Goal: Entertainment & Leisure: Consume media (video, audio)

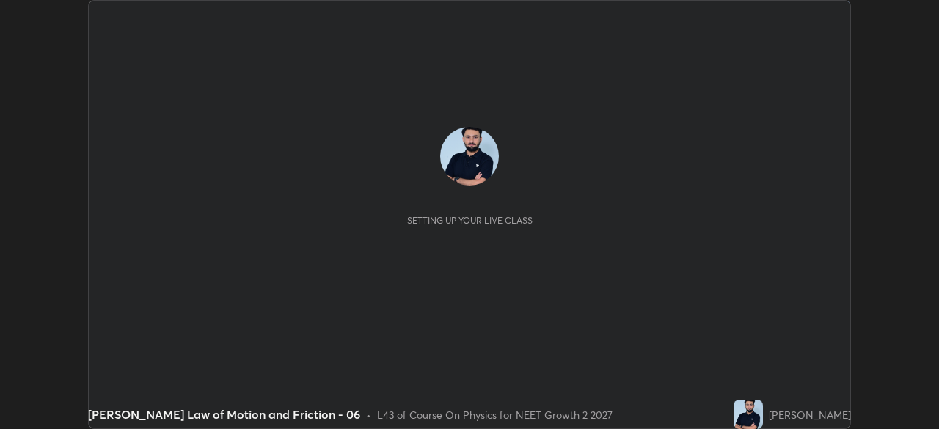
scroll to position [429, 939]
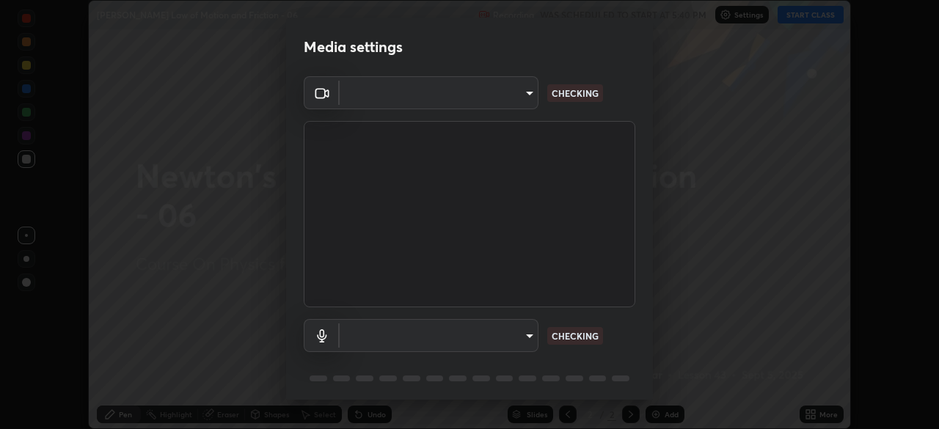
type input "8c17a5d152d90efee16c6d0123f72e1c8e3faabb66c5818a7671abbc9a97bc9a"
type input "default"
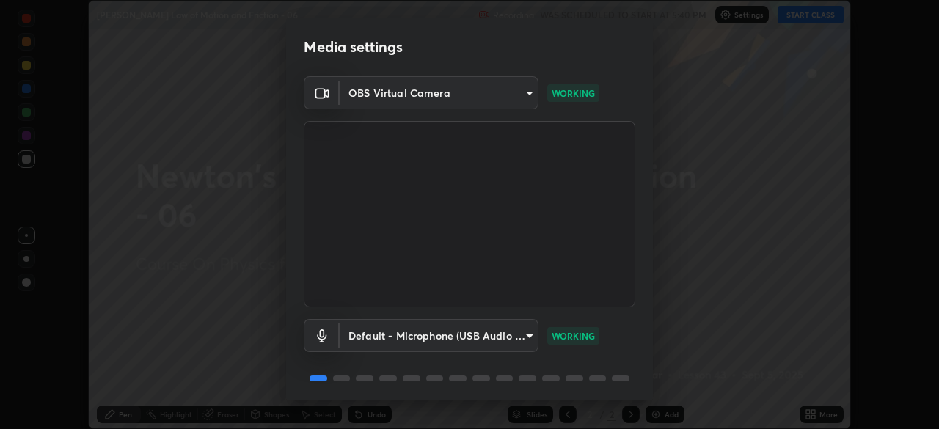
scroll to position [52, 0]
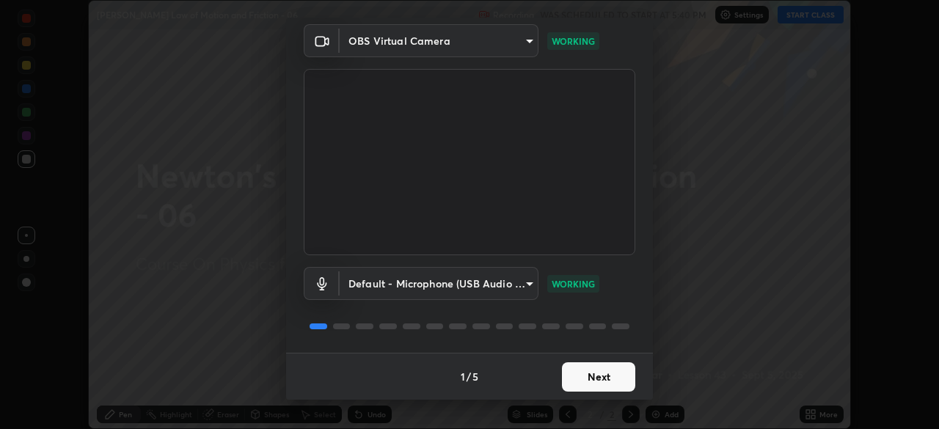
click at [590, 380] on button "Next" at bounding box center [598, 376] width 73 height 29
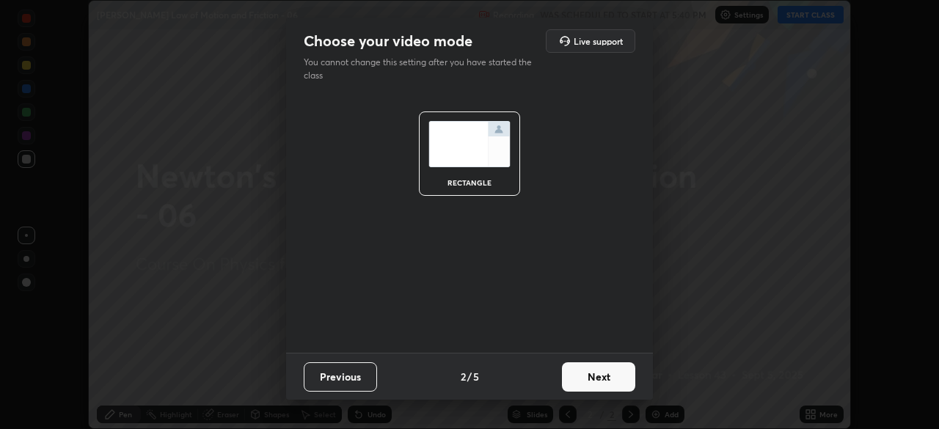
scroll to position [0, 0]
click at [587, 383] on button "Next" at bounding box center [598, 376] width 73 height 29
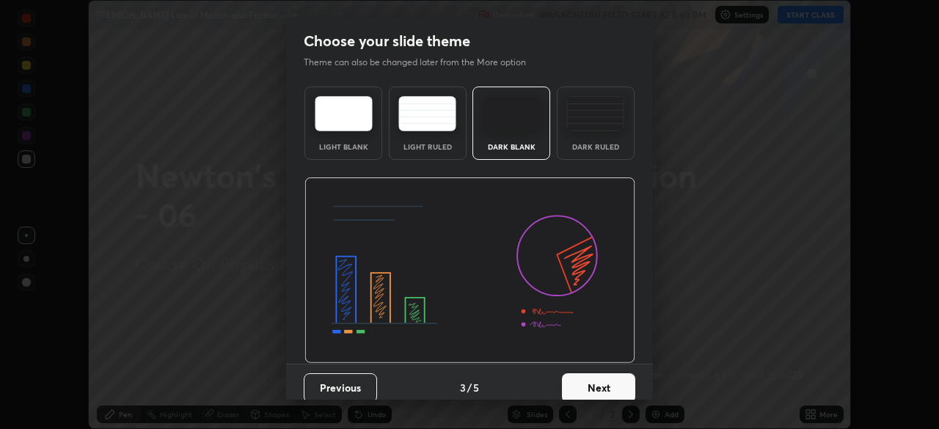
click at [589, 383] on button "Next" at bounding box center [598, 387] width 73 height 29
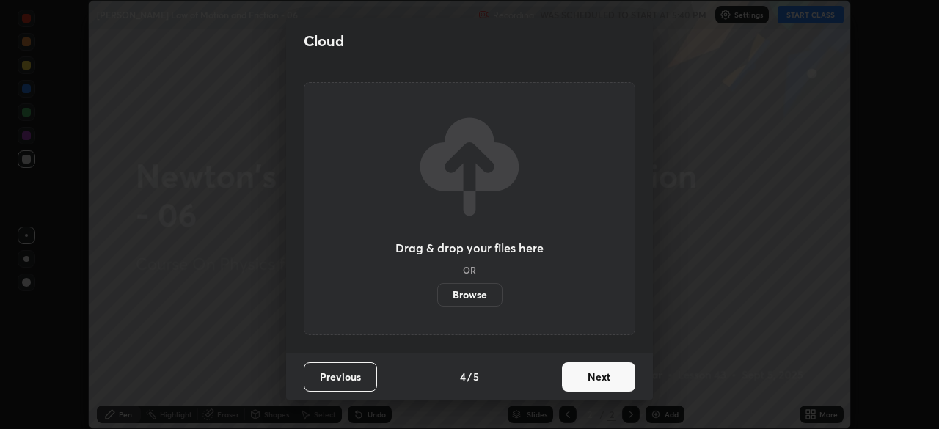
click at [591, 385] on button "Next" at bounding box center [598, 376] width 73 height 29
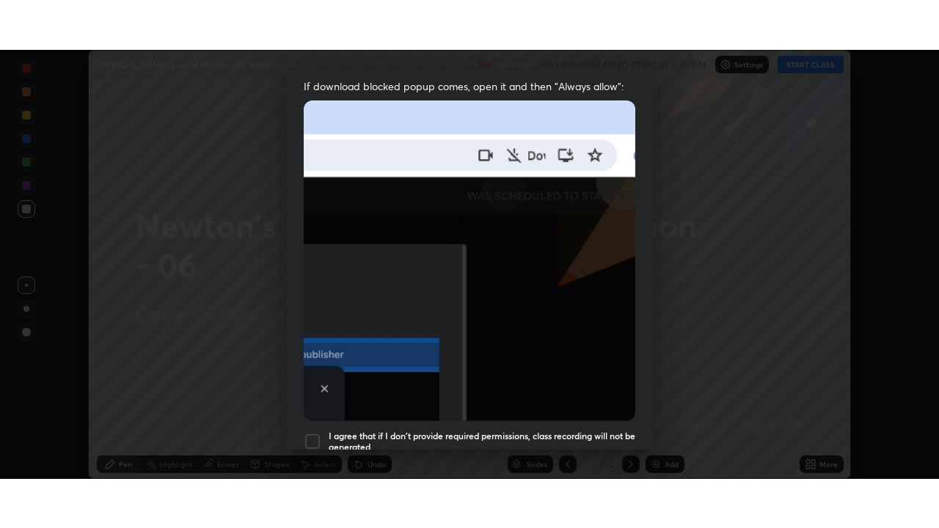
scroll to position [351, 0]
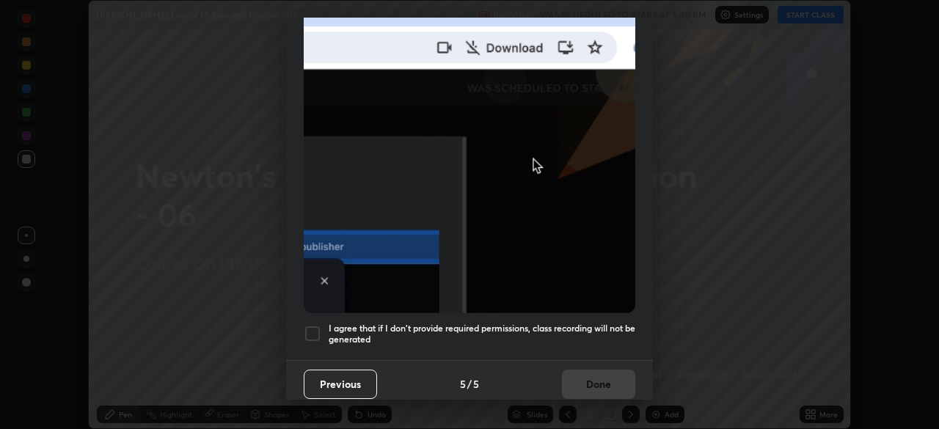
click at [579, 334] on h5 "I agree that if I don't provide required permissions, class recording will not …" at bounding box center [482, 334] width 307 height 23
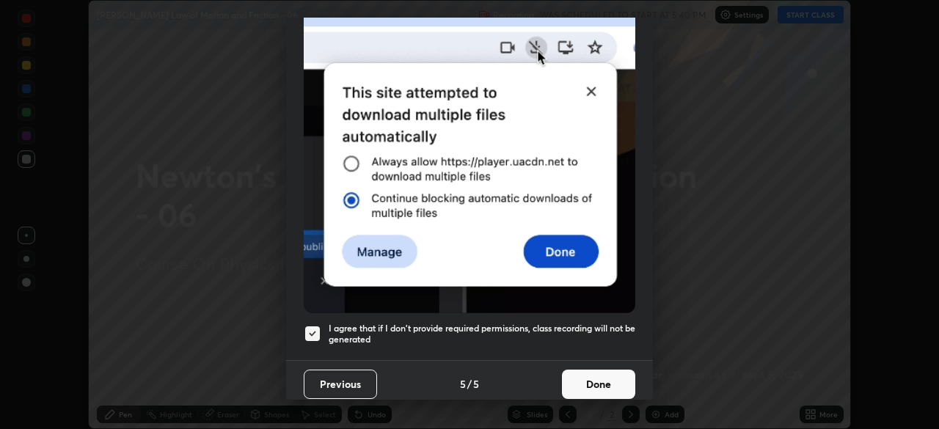
click at [594, 379] on button "Done" at bounding box center [598, 384] width 73 height 29
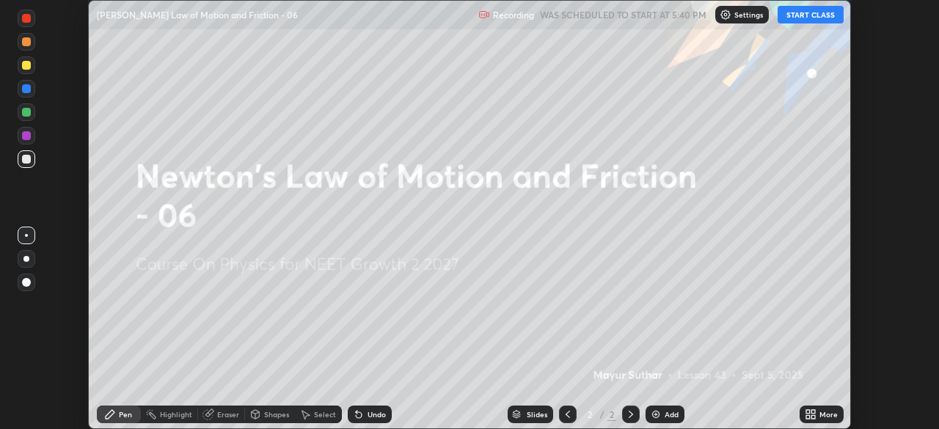
click at [807, 22] on button "START CLASS" at bounding box center [810, 15] width 66 height 18
click at [830, 412] on div "More" at bounding box center [828, 414] width 18 height 7
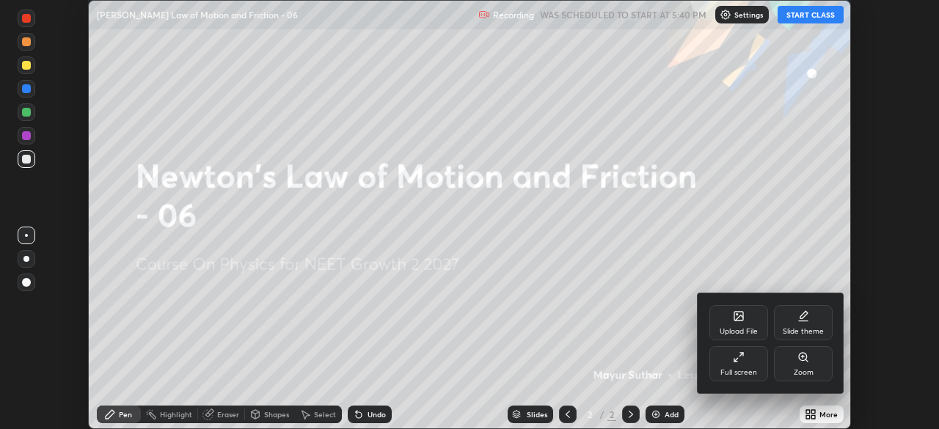
click at [750, 358] on div "Full screen" at bounding box center [738, 363] width 59 height 35
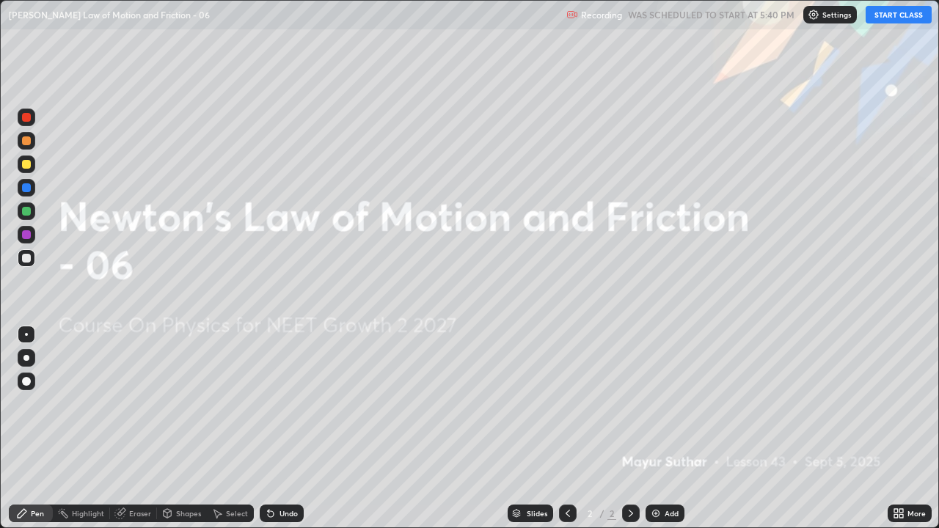
scroll to position [528, 939]
click at [28, 381] on div at bounding box center [26, 381] width 9 height 9
click at [658, 428] on img at bounding box center [656, 514] width 12 height 12
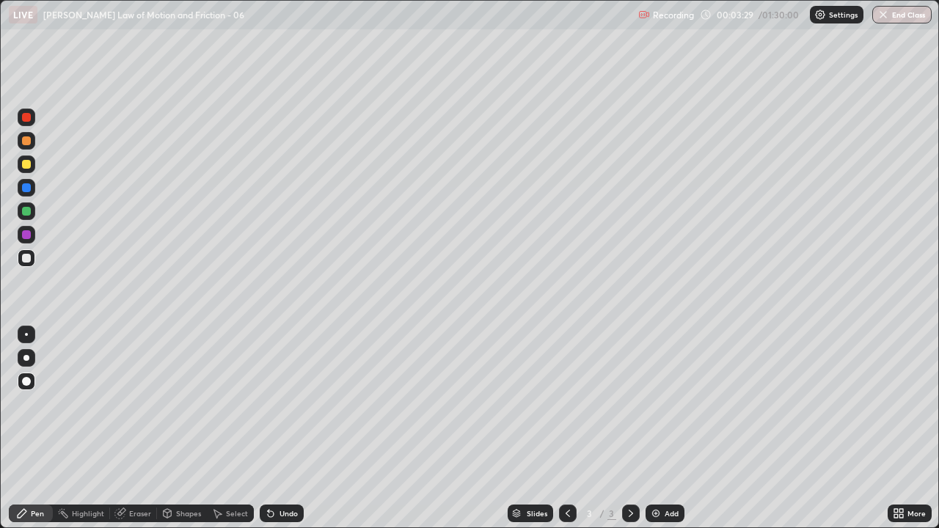
click at [25, 188] on div at bounding box center [26, 187] width 9 height 9
click at [28, 167] on div at bounding box center [26, 164] width 9 height 9
click at [291, 428] on div "Undo" at bounding box center [282, 514] width 44 height 18
click at [25, 299] on div "Erase all" at bounding box center [26, 263] width 35 height 469
click at [30, 240] on div at bounding box center [27, 235] width 18 height 18
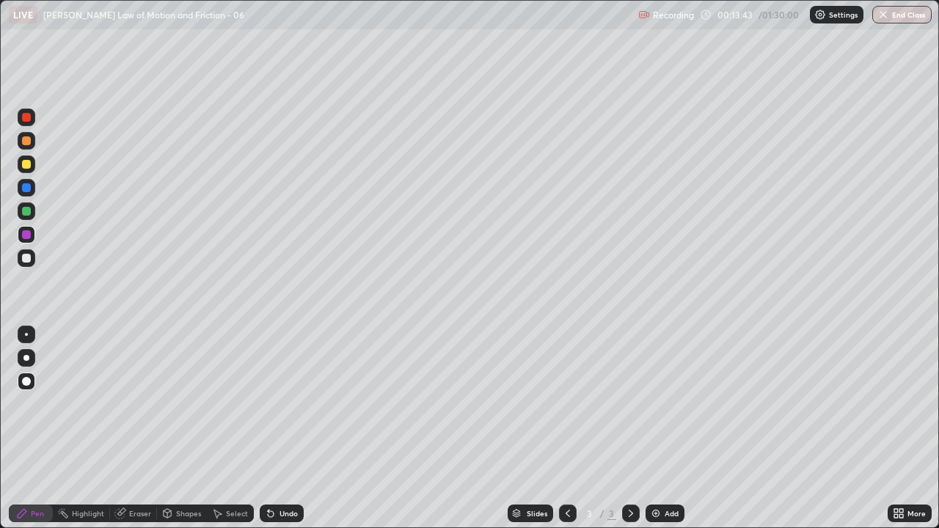
click at [662, 428] on div "Add" at bounding box center [664, 514] width 39 height 18
click at [565, 428] on icon at bounding box center [568, 514] width 12 height 12
click at [629, 428] on icon at bounding box center [631, 513] width 4 height 7
click at [629, 428] on icon at bounding box center [631, 514] width 12 height 12
click at [568, 428] on div at bounding box center [568, 513] width 18 height 29
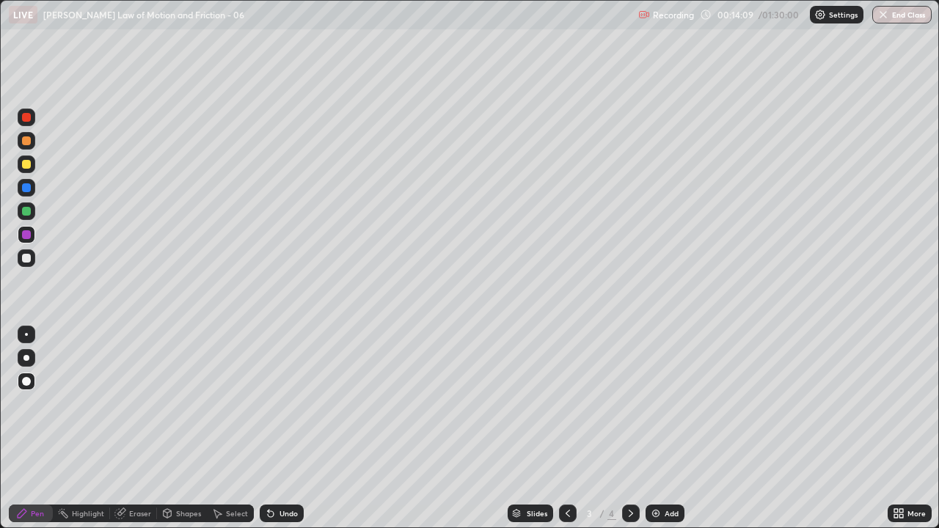
click at [631, 428] on icon at bounding box center [631, 513] width 4 height 7
click at [276, 428] on div "Undo" at bounding box center [282, 514] width 44 height 18
click at [662, 428] on div "Add" at bounding box center [664, 514] width 39 height 18
click at [29, 255] on div at bounding box center [26, 258] width 9 height 9
click at [25, 164] on div at bounding box center [26, 164] width 9 height 9
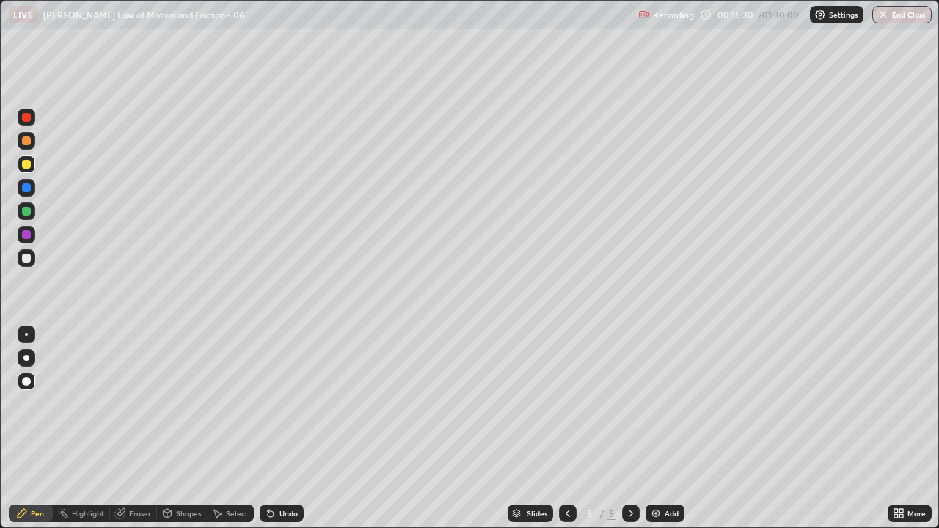
click at [566, 428] on icon at bounding box center [568, 514] width 12 height 12
click at [629, 428] on icon at bounding box center [631, 514] width 12 height 12
click at [626, 428] on icon at bounding box center [631, 514] width 12 height 12
click at [25, 189] on div at bounding box center [26, 187] width 9 height 9
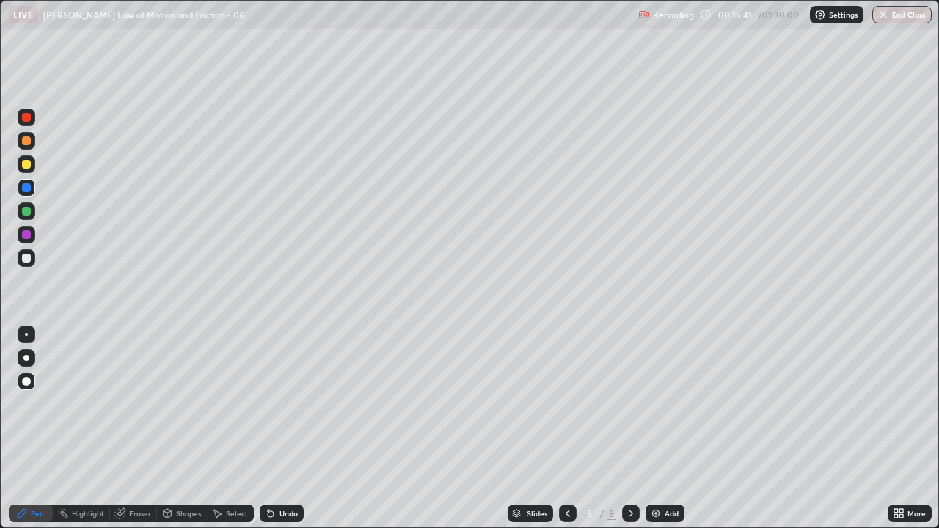
click at [276, 428] on div "Undo" at bounding box center [282, 514] width 44 height 18
click at [27, 235] on div at bounding box center [26, 234] width 9 height 9
click at [565, 428] on icon at bounding box center [568, 514] width 12 height 12
click at [623, 428] on div at bounding box center [631, 514] width 18 height 18
click at [27, 191] on div at bounding box center [26, 187] width 9 height 9
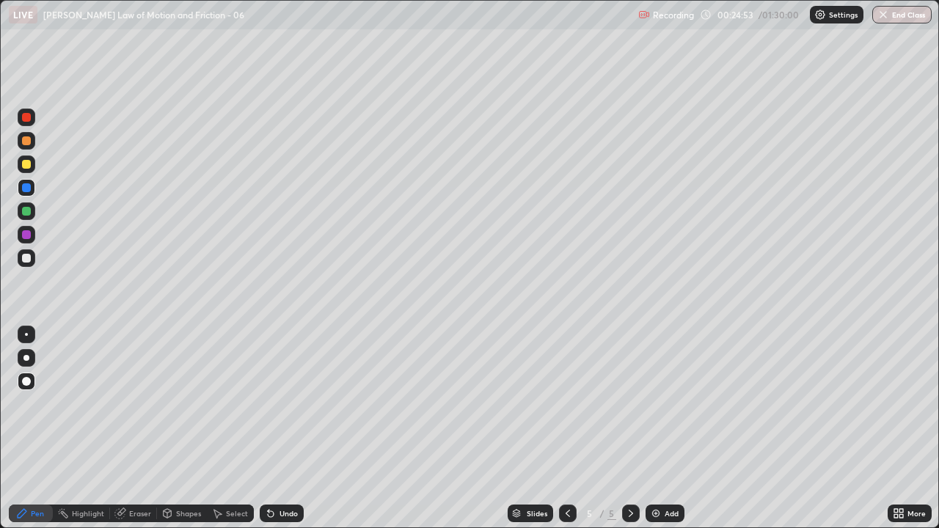
click at [27, 217] on div at bounding box center [27, 211] width 18 height 18
click at [654, 428] on img at bounding box center [656, 514] width 12 height 12
click at [282, 428] on div "Undo" at bounding box center [282, 514] width 44 height 18
click at [284, 428] on div "Undo" at bounding box center [288, 513] width 18 height 7
click at [281, 428] on div "Undo" at bounding box center [282, 514] width 44 height 18
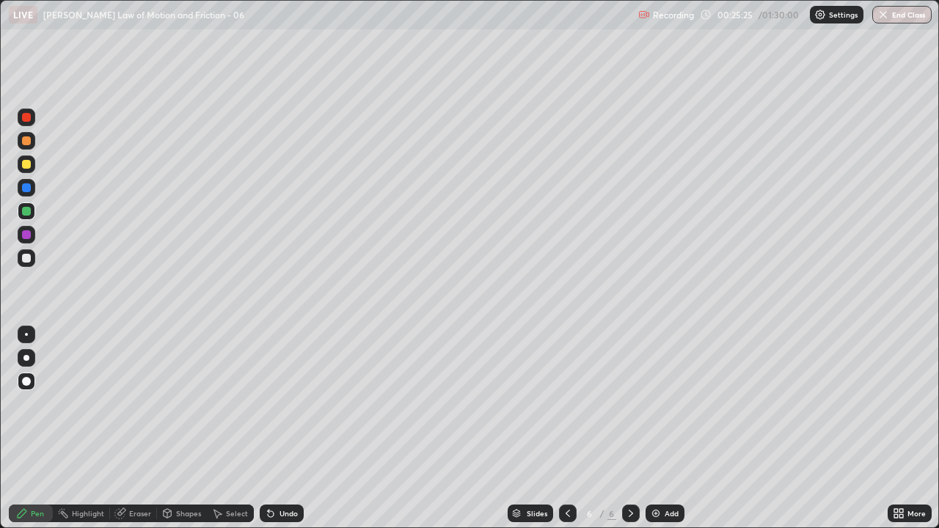
click at [285, 428] on div "Undo" at bounding box center [288, 513] width 18 height 7
click at [276, 428] on div "Undo" at bounding box center [282, 514] width 44 height 18
click at [268, 428] on icon at bounding box center [271, 514] width 6 height 6
click at [288, 428] on div "Undo" at bounding box center [288, 513] width 18 height 7
click at [566, 428] on icon at bounding box center [568, 514] width 12 height 12
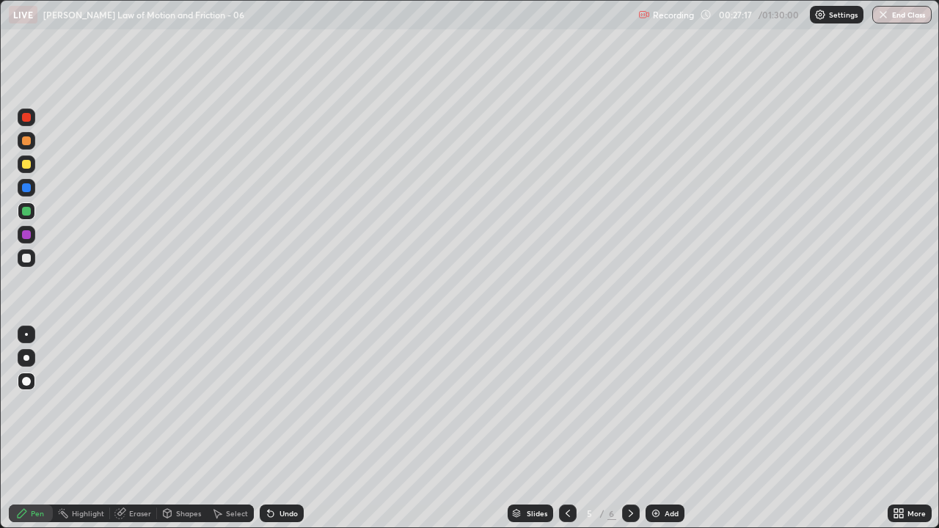
click at [565, 428] on icon at bounding box center [567, 513] width 4 height 7
click at [566, 428] on icon at bounding box center [568, 514] width 12 height 12
click at [612, 428] on div "6" at bounding box center [611, 513] width 9 height 13
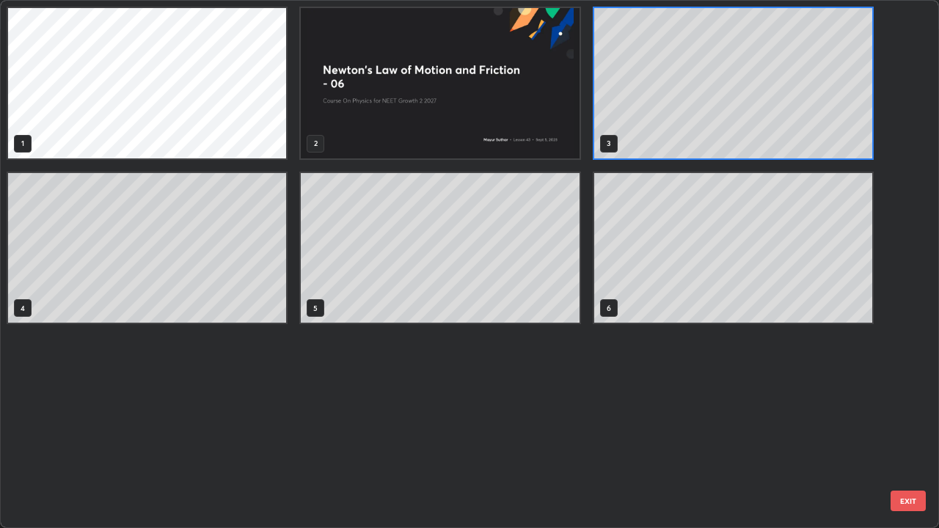
scroll to position [522, 930]
click at [625, 428] on div "1 2 3 4 5 6" at bounding box center [457, 264] width 912 height 527
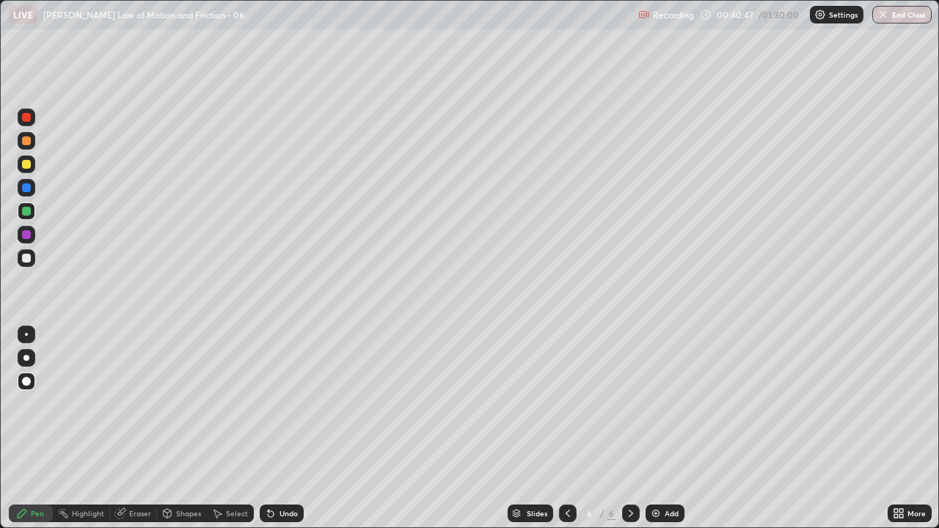
click at [629, 428] on icon at bounding box center [631, 514] width 12 height 12
click at [653, 428] on img at bounding box center [656, 514] width 12 height 12
click at [27, 258] on div at bounding box center [26, 258] width 9 height 9
click at [28, 256] on div at bounding box center [26, 258] width 9 height 9
click at [281, 428] on div "Undo" at bounding box center [288, 513] width 18 height 7
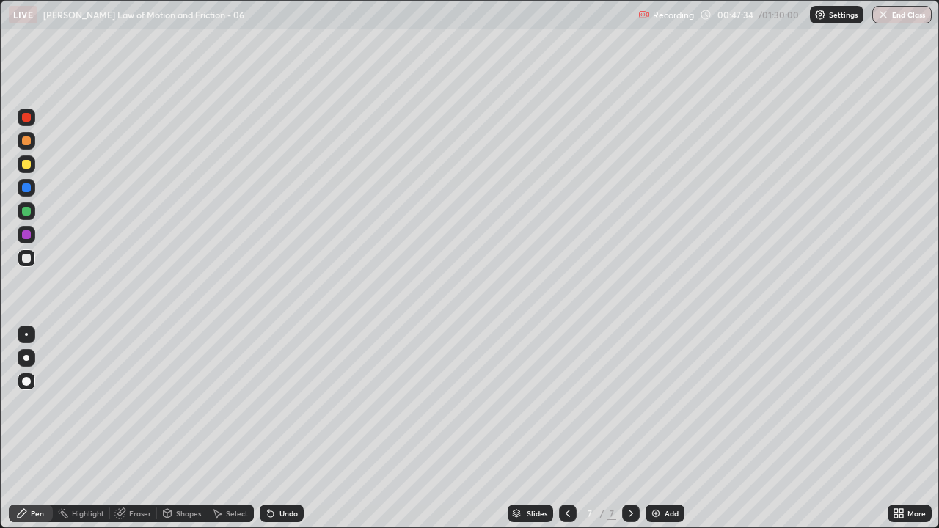
click at [285, 428] on div "Undo" at bounding box center [282, 514] width 44 height 18
click at [27, 210] on div at bounding box center [26, 211] width 9 height 9
click at [28, 235] on div at bounding box center [26, 234] width 9 height 9
click at [29, 256] on div at bounding box center [26, 258] width 9 height 9
click at [282, 428] on div "Undo" at bounding box center [288, 513] width 18 height 7
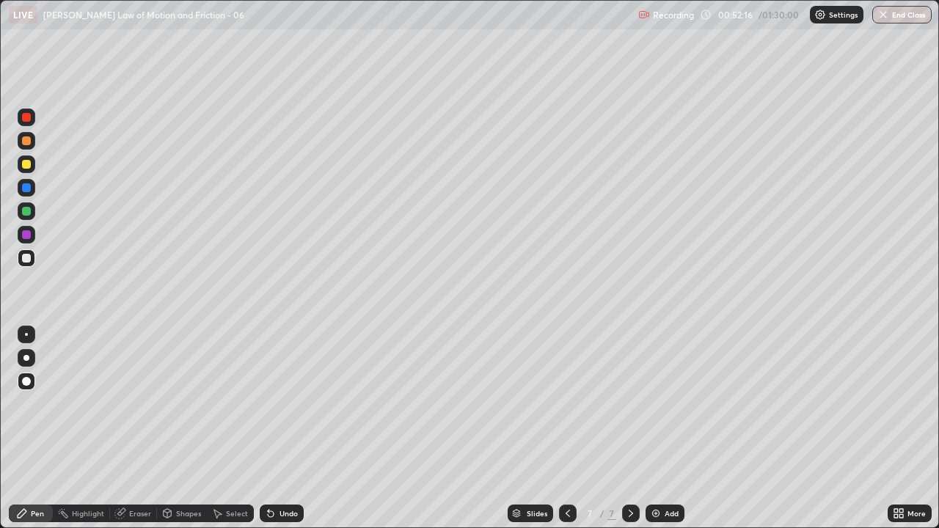
click at [283, 428] on div "Undo" at bounding box center [288, 513] width 18 height 7
click at [294, 428] on div "Undo" at bounding box center [282, 514] width 44 height 18
click at [23, 235] on div at bounding box center [26, 234] width 9 height 9
click at [133, 428] on div "Eraser" at bounding box center [140, 513] width 22 height 7
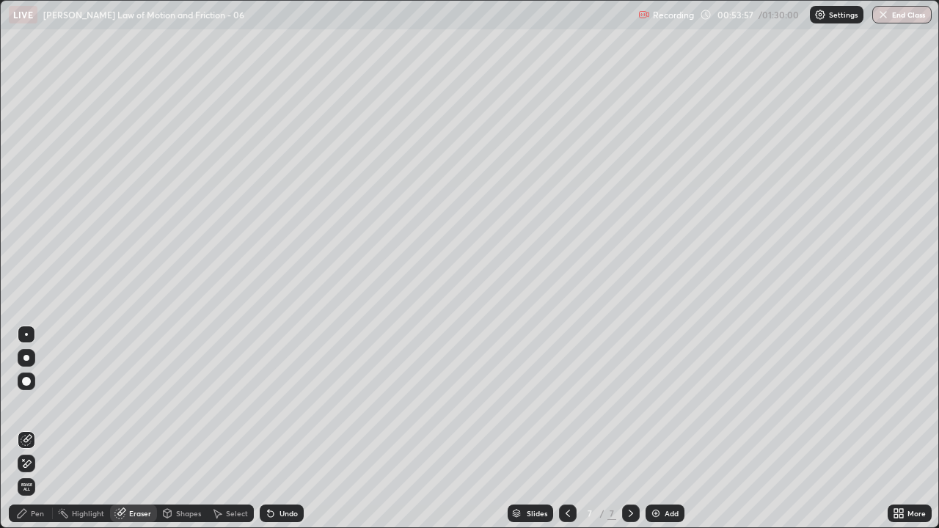
click at [30, 428] on icon at bounding box center [27, 464] width 12 height 12
click at [27, 428] on icon at bounding box center [22, 514] width 12 height 12
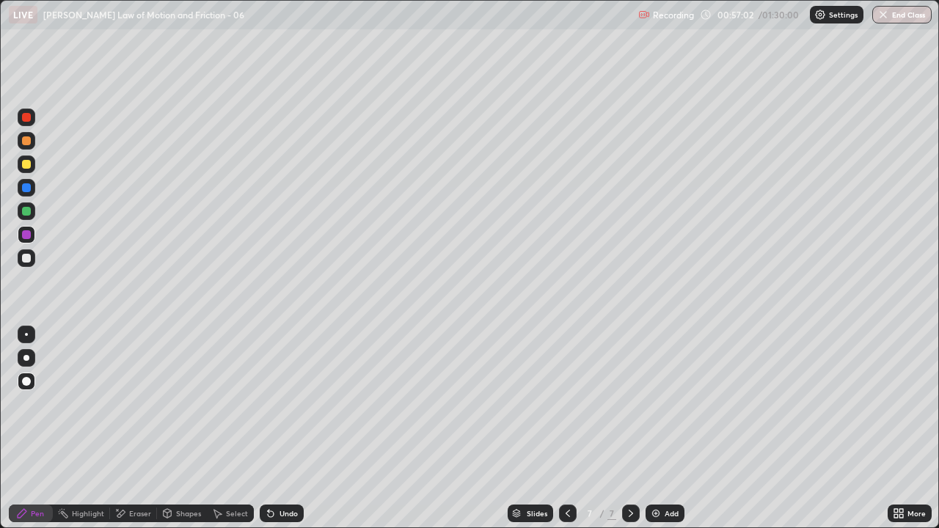
click at [656, 428] on img at bounding box center [656, 514] width 12 height 12
click at [27, 262] on div at bounding box center [26, 258] width 9 height 9
click at [27, 259] on div at bounding box center [26, 258] width 9 height 9
click at [27, 213] on div at bounding box center [26, 211] width 9 height 9
click at [29, 232] on div at bounding box center [26, 234] width 9 height 9
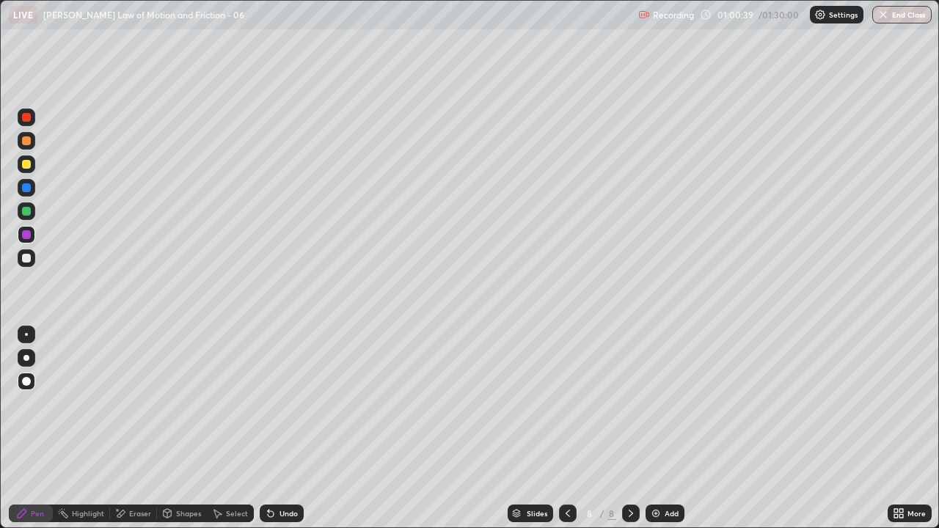
click at [25, 212] on div at bounding box center [26, 211] width 9 height 9
click at [26, 235] on div at bounding box center [26, 234] width 9 height 9
click at [659, 428] on img at bounding box center [656, 514] width 12 height 12
click at [275, 428] on div "Undo" at bounding box center [282, 514] width 44 height 18
click at [271, 428] on icon at bounding box center [271, 514] width 6 height 6
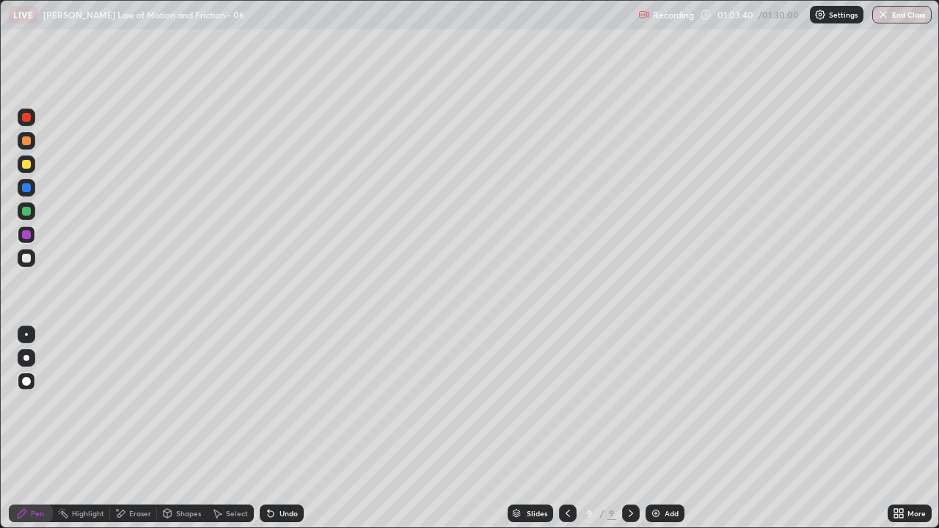
click at [268, 428] on icon at bounding box center [271, 514] width 6 height 6
click at [276, 428] on div "Undo" at bounding box center [282, 514] width 44 height 18
click at [280, 428] on div "Undo" at bounding box center [282, 514] width 44 height 18
click at [285, 428] on div "Undo" at bounding box center [282, 514] width 44 height 18
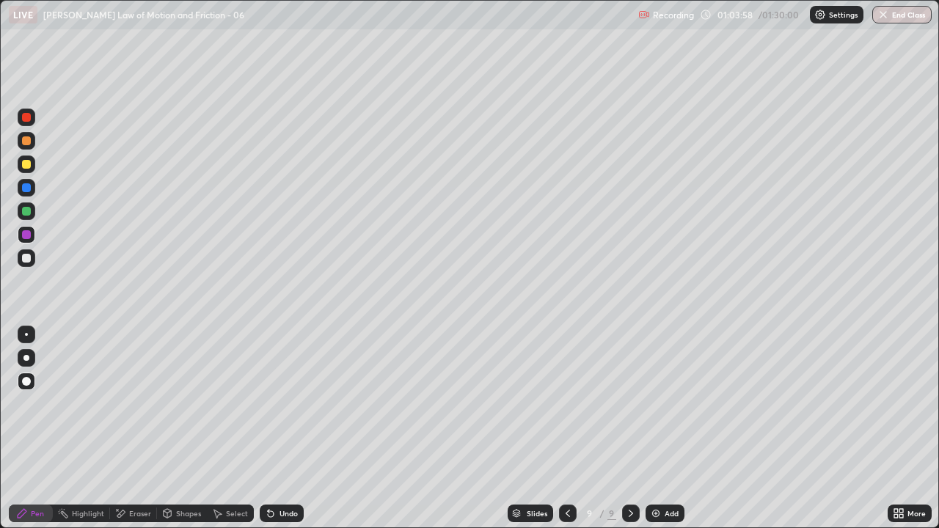
click at [29, 160] on div at bounding box center [26, 164] width 9 height 9
click at [26, 186] on div at bounding box center [26, 187] width 9 height 9
click at [566, 428] on icon at bounding box center [568, 514] width 12 height 12
click at [629, 428] on icon at bounding box center [631, 514] width 12 height 12
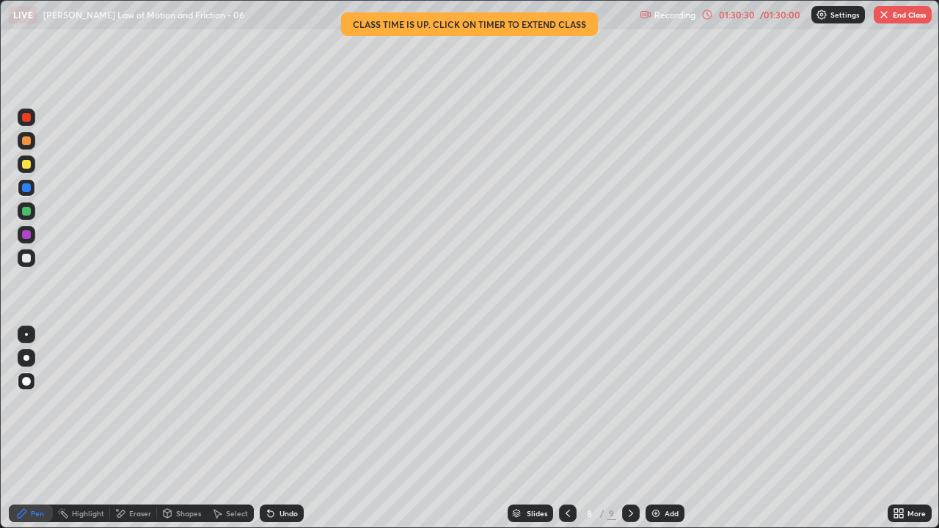
click at [889, 15] on img "button" at bounding box center [884, 15] width 12 height 12
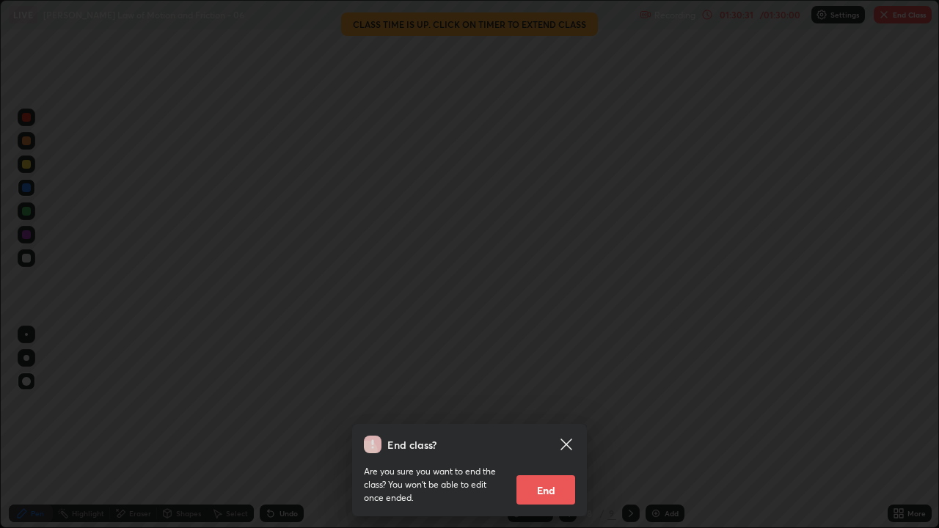
click at [552, 428] on button "End" at bounding box center [545, 489] width 59 height 29
